Goal: Task Accomplishment & Management: Use online tool/utility

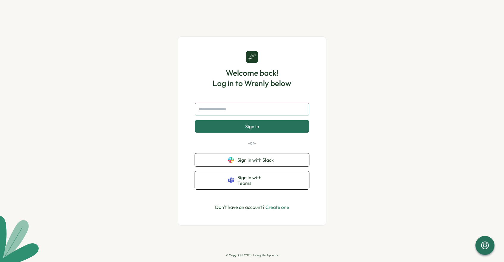
click at [227, 111] on input "text" at bounding box center [252, 109] width 114 height 12
click at [253, 163] on span "Sign in with Slack" at bounding box center [256, 160] width 39 height 5
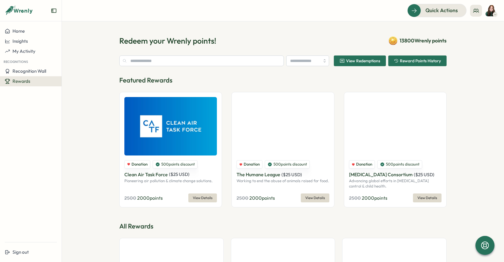
type input "******"
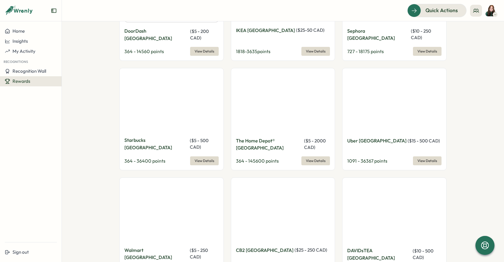
scroll to position [699, 0]
